Goal: Task Accomplishment & Management: Use online tool/utility

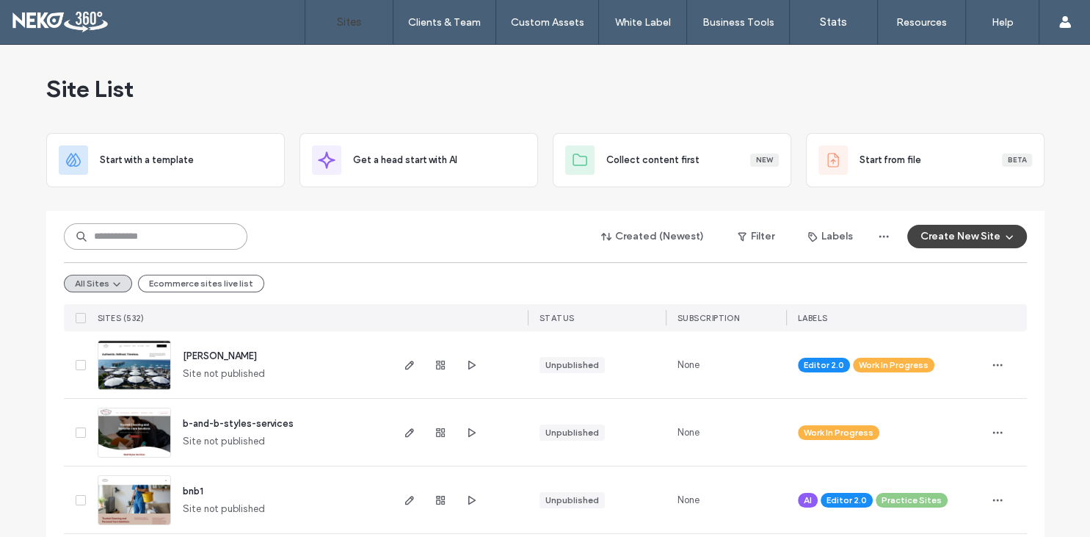
click at [201, 233] on input at bounding box center [156, 236] width 184 height 26
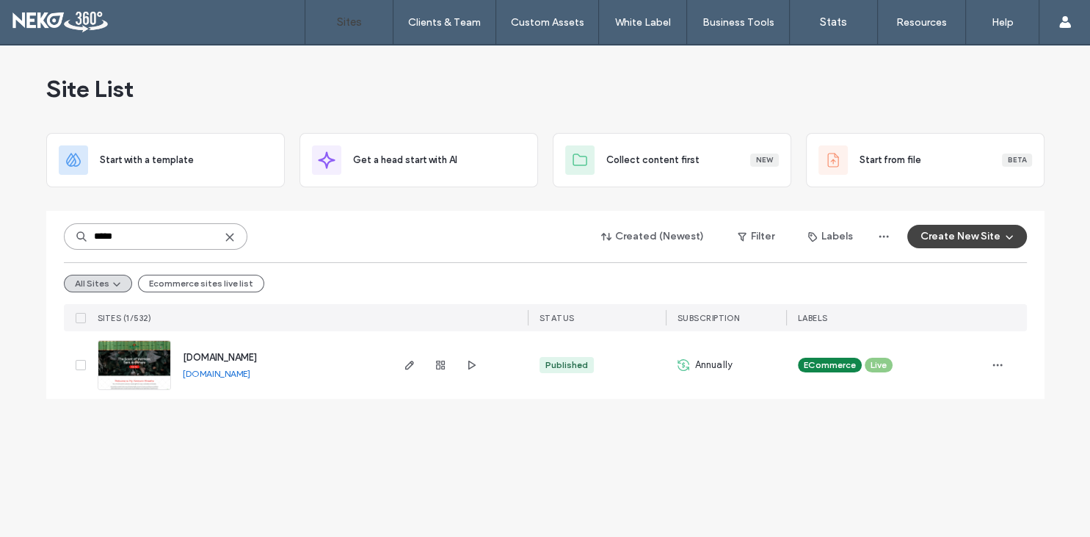
type input "*****"
click at [257, 358] on span "[DOMAIN_NAME]" at bounding box center [220, 357] width 74 height 11
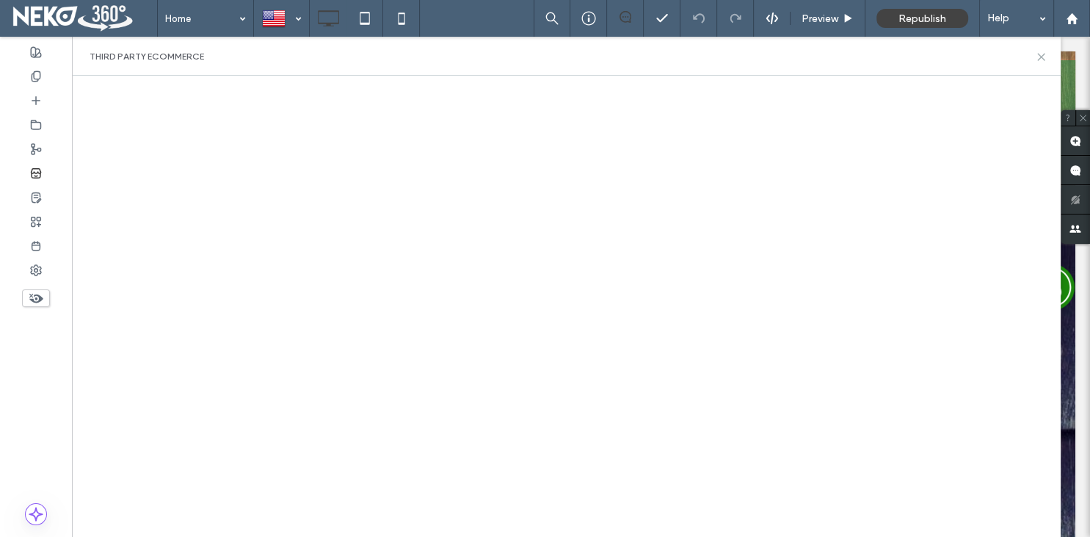
click at [1043, 57] on icon at bounding box center [1041, 56] width 11 height 11
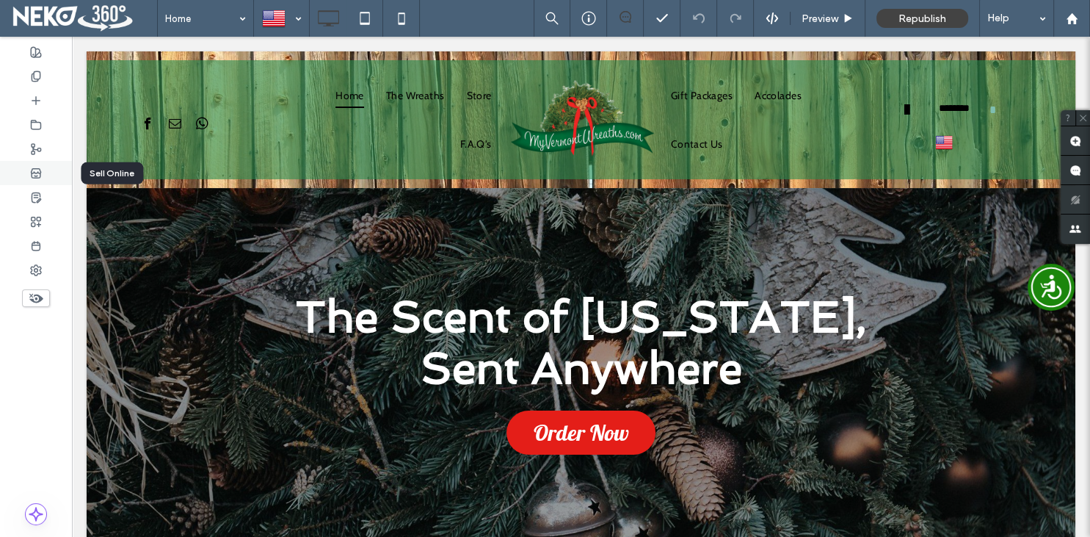
click at [36, 176] on icon at bounding box center [36, 173] width 12 height 12
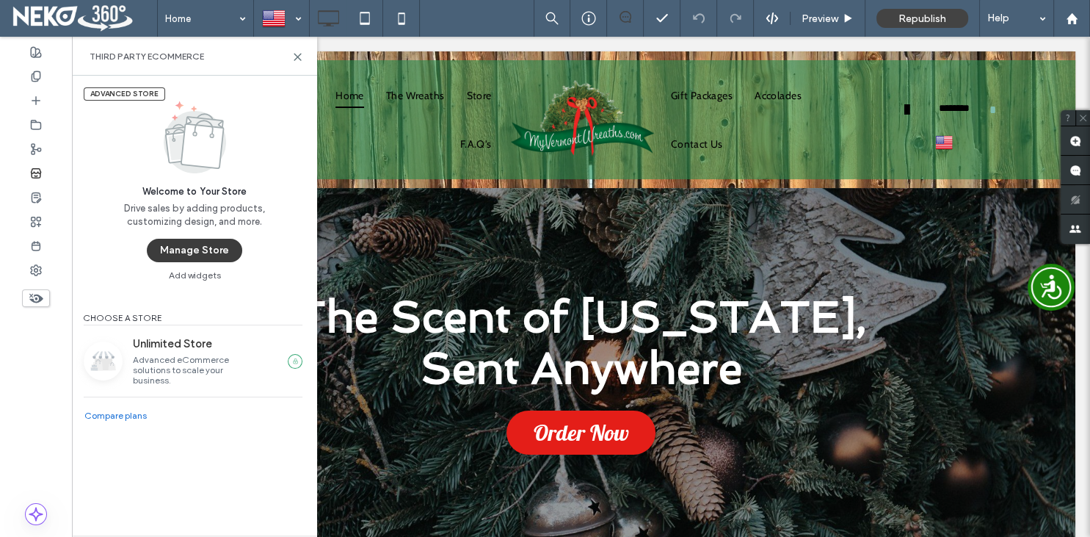
click at [222, 247] on button "Manage Store" at bounding box center [194, 250] width 95 height 23
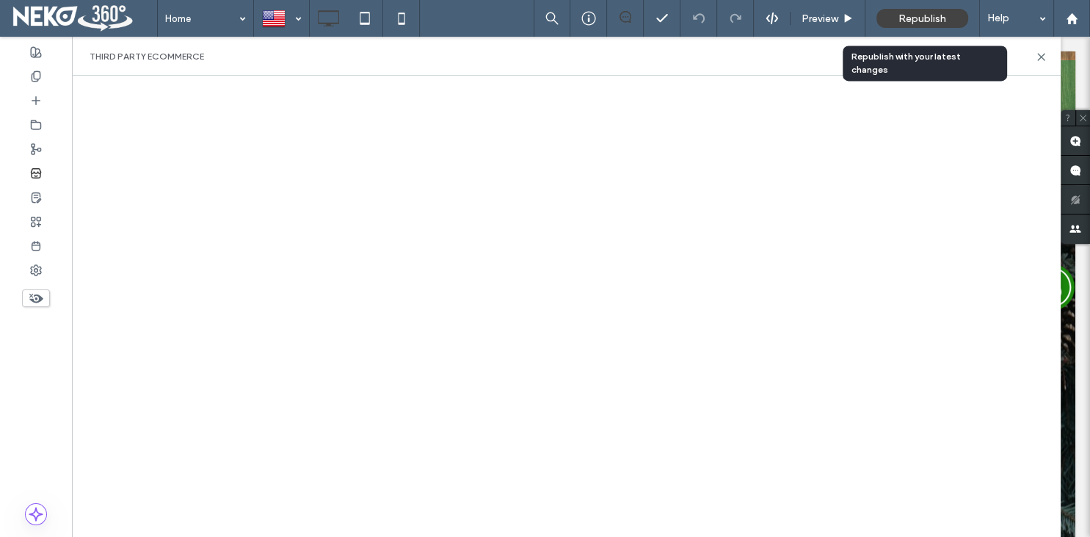
click at [936, 16] on span "Republish" at bounding box center [923, 18] width 48 height 12
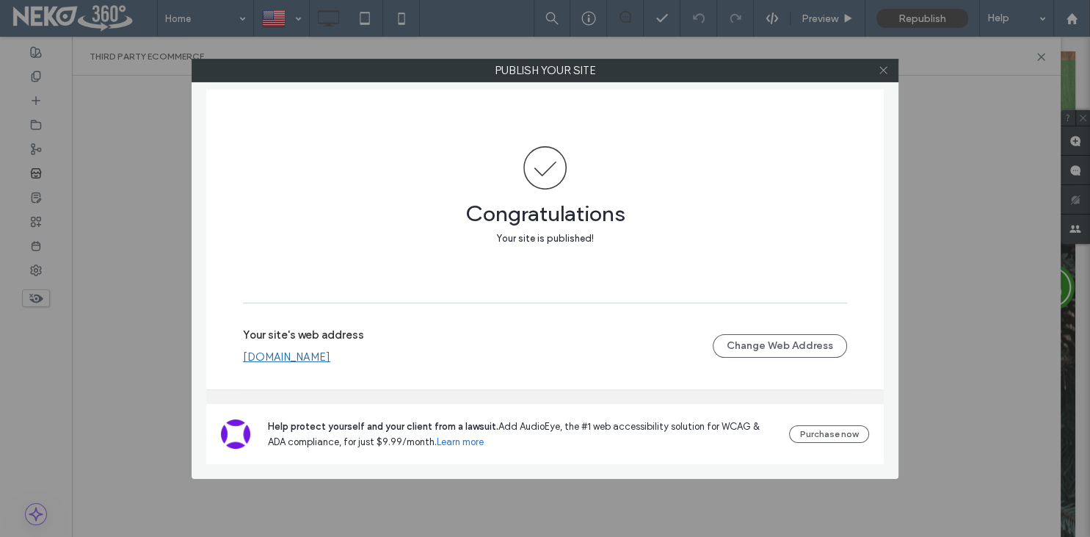
click at [886, 69] on icon at bounding box center [883, 70] width 11 height 11
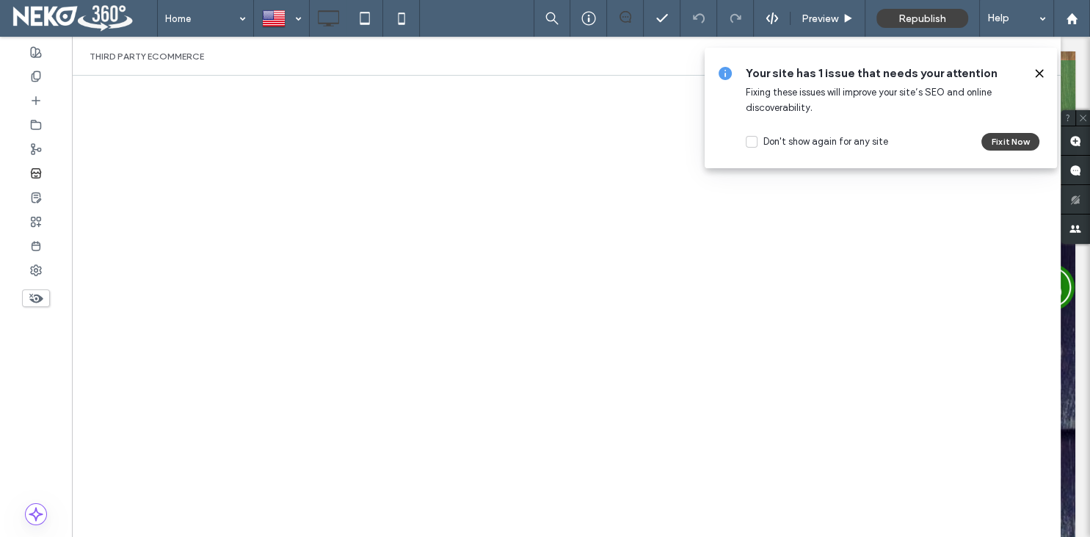
click at [1040, 73] on use at bounding box center [1039, 73] width 7 height 7
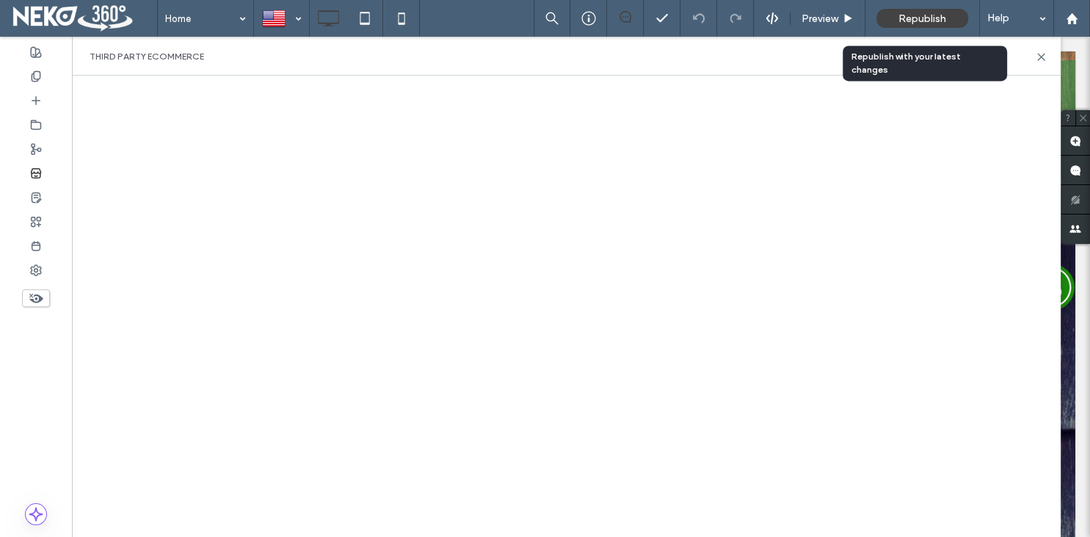
click at [922, 19] on span "Republish" at bounding box center [923, 18] width 48 height 12
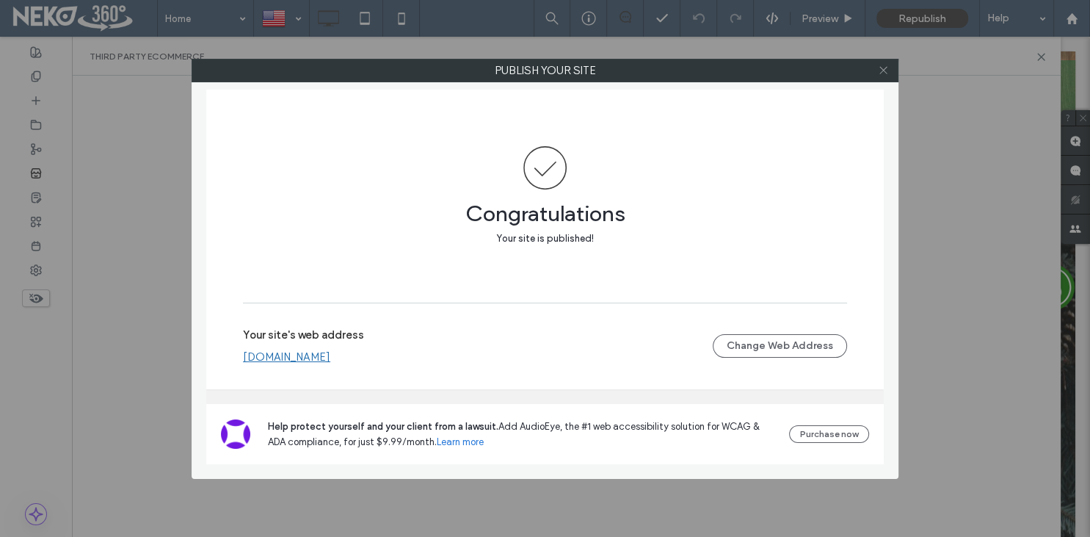
click at [883, 75] on icon at bounding box center [883, 70] width 11 height 11
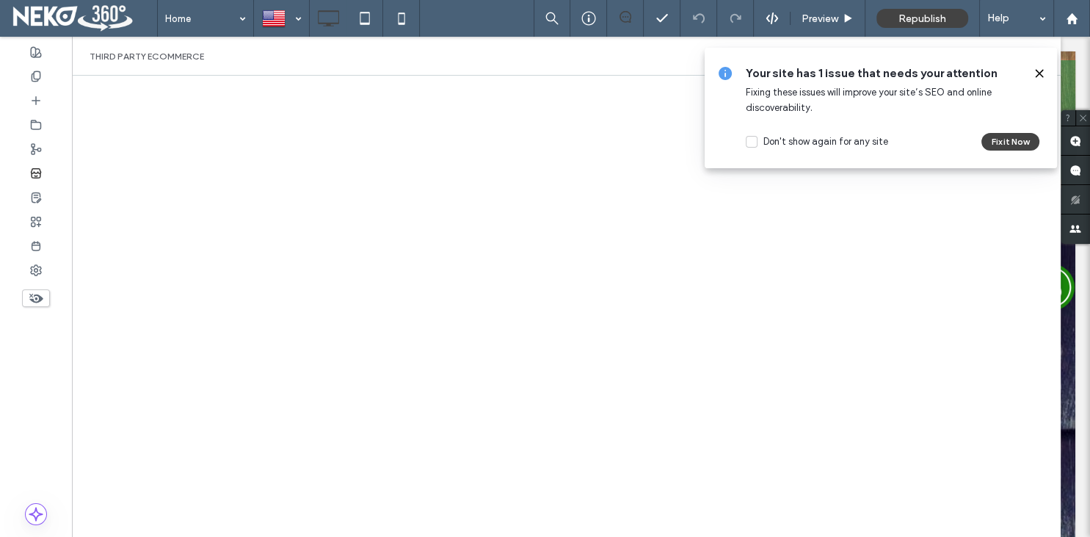
click at [1038, 74] on use at bounding box center [1039, 73] width 7 height 7
